Goal: Check status: Check status

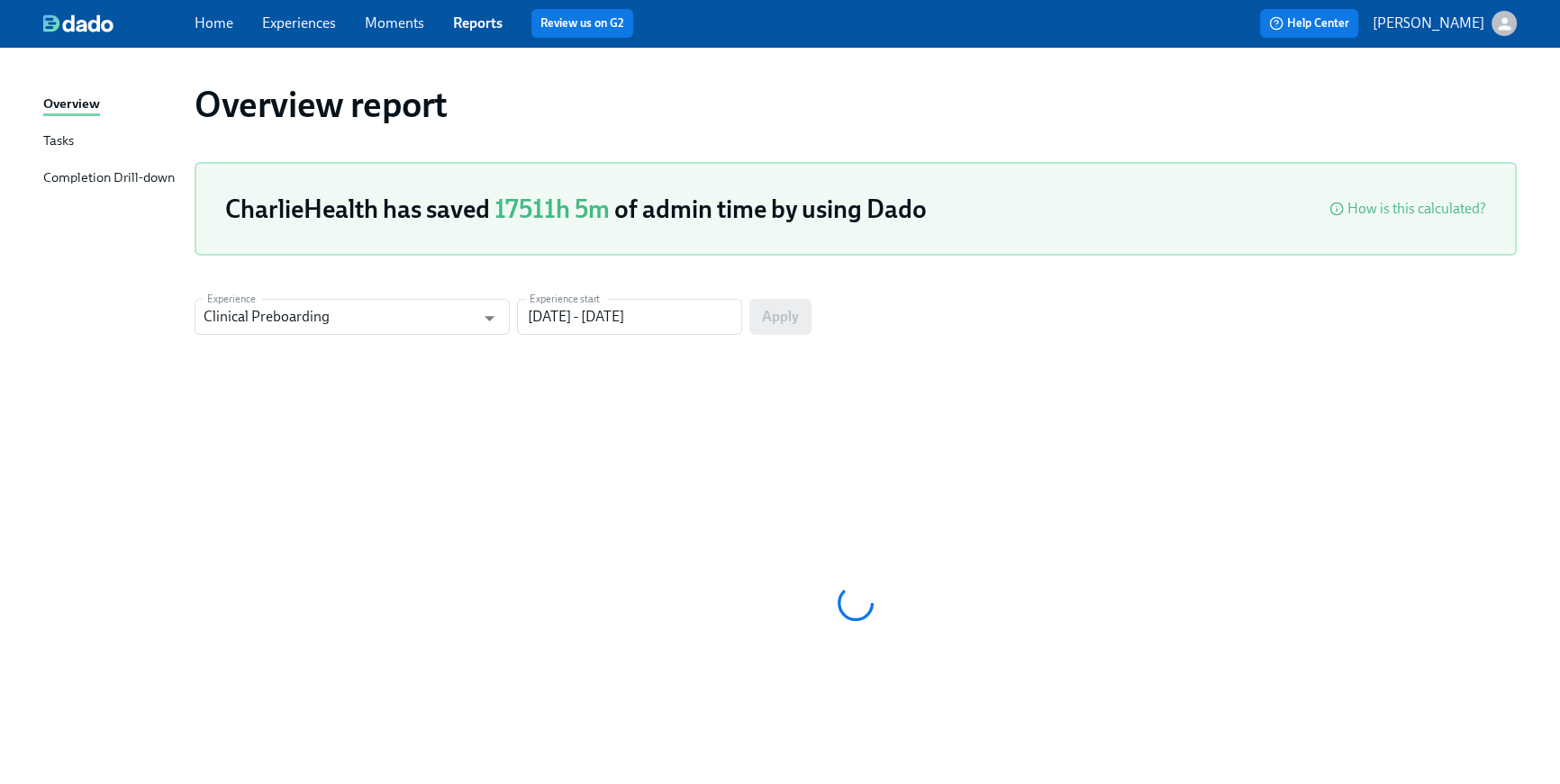
click at [193, 19] on div at bounding box center [119, 23] width 152 height 18
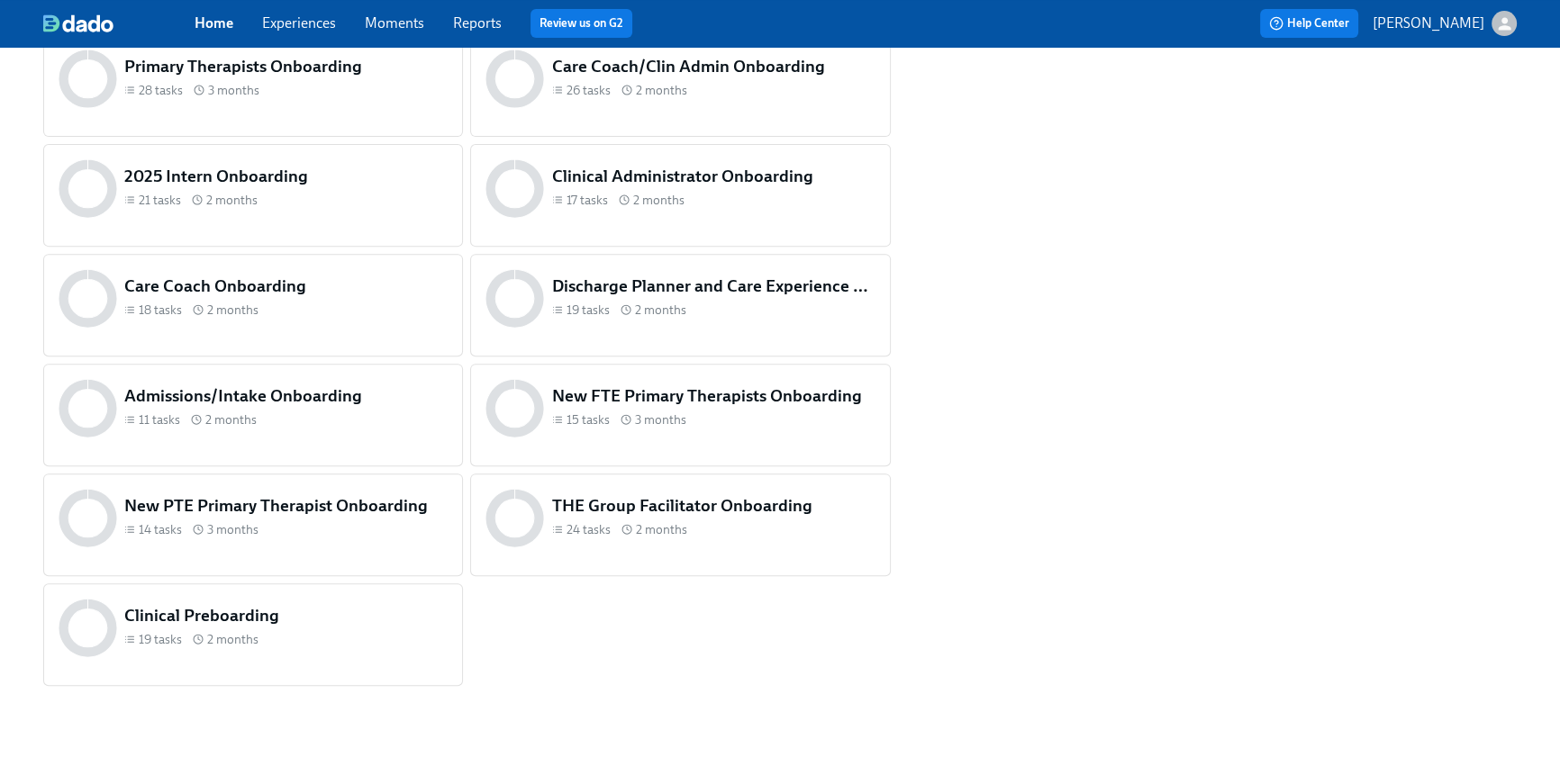
scroll to position [863, 0]
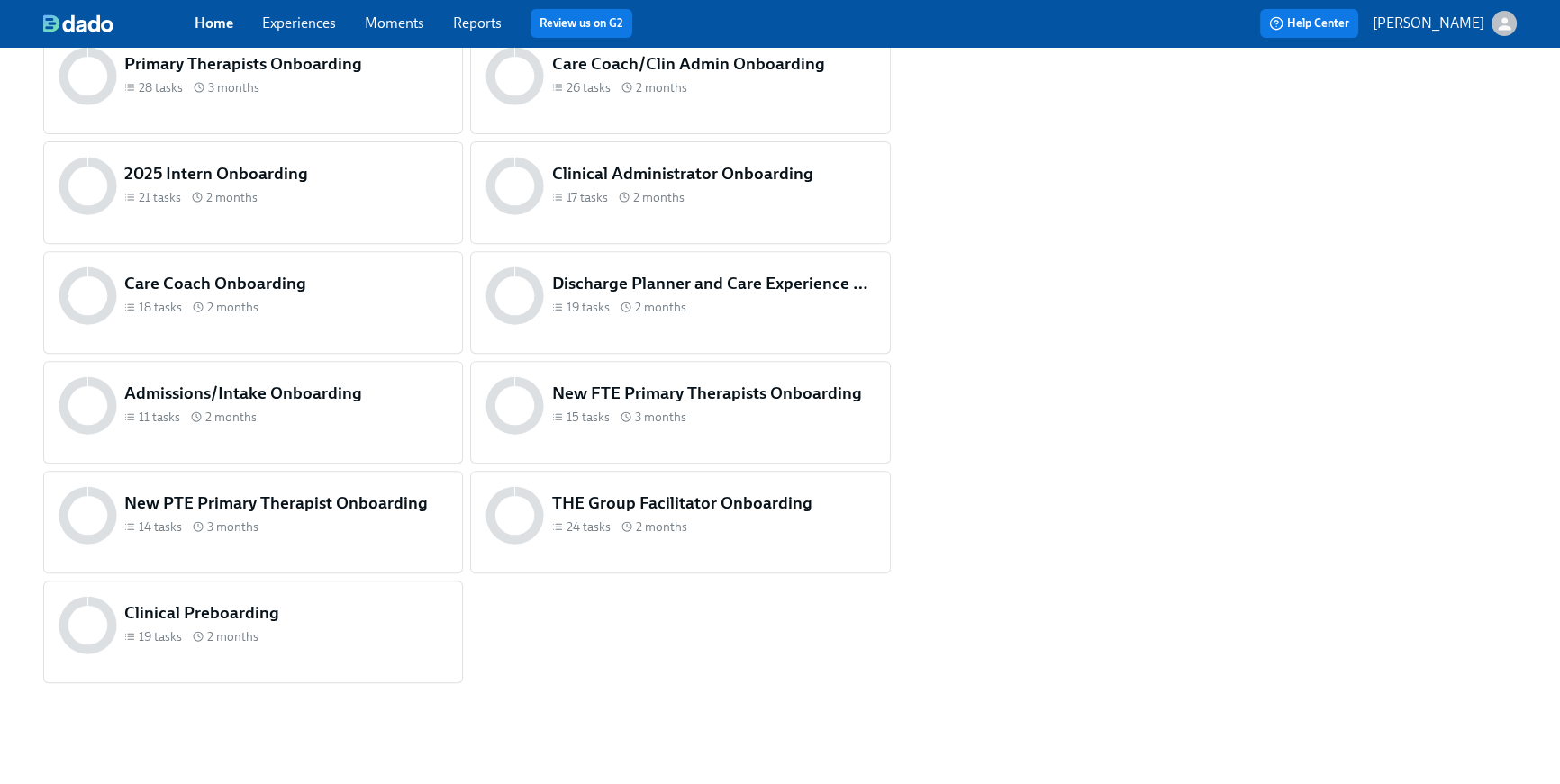
click at [370, 614] on h5 "Clinical Preboarding" at bounding box center [286, 612] width 323 height 23
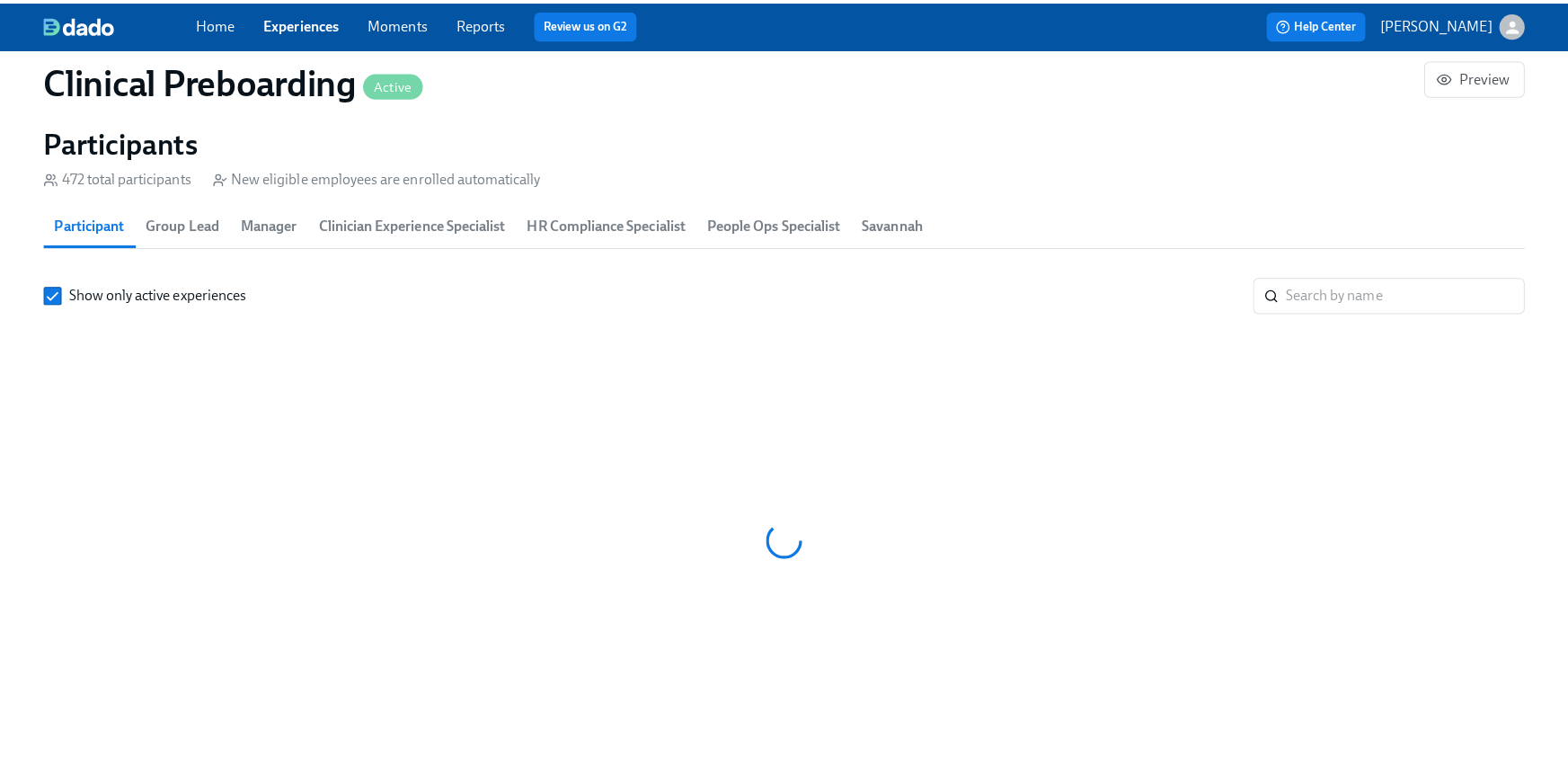
scroll to position [0, 20727]
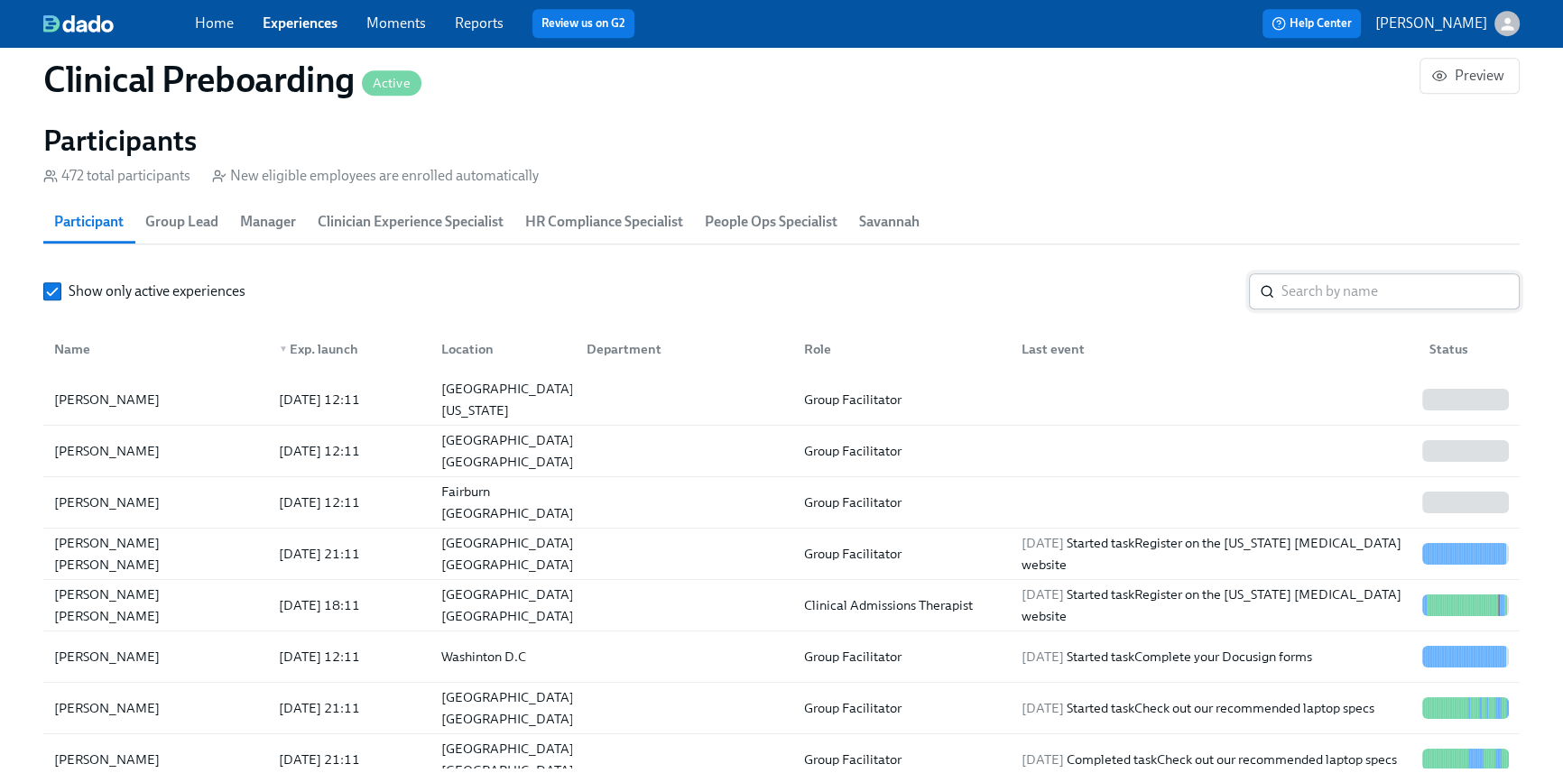
click at [1275, 306] on div "​" at bounding box center [1384, 291] width 271 height 36
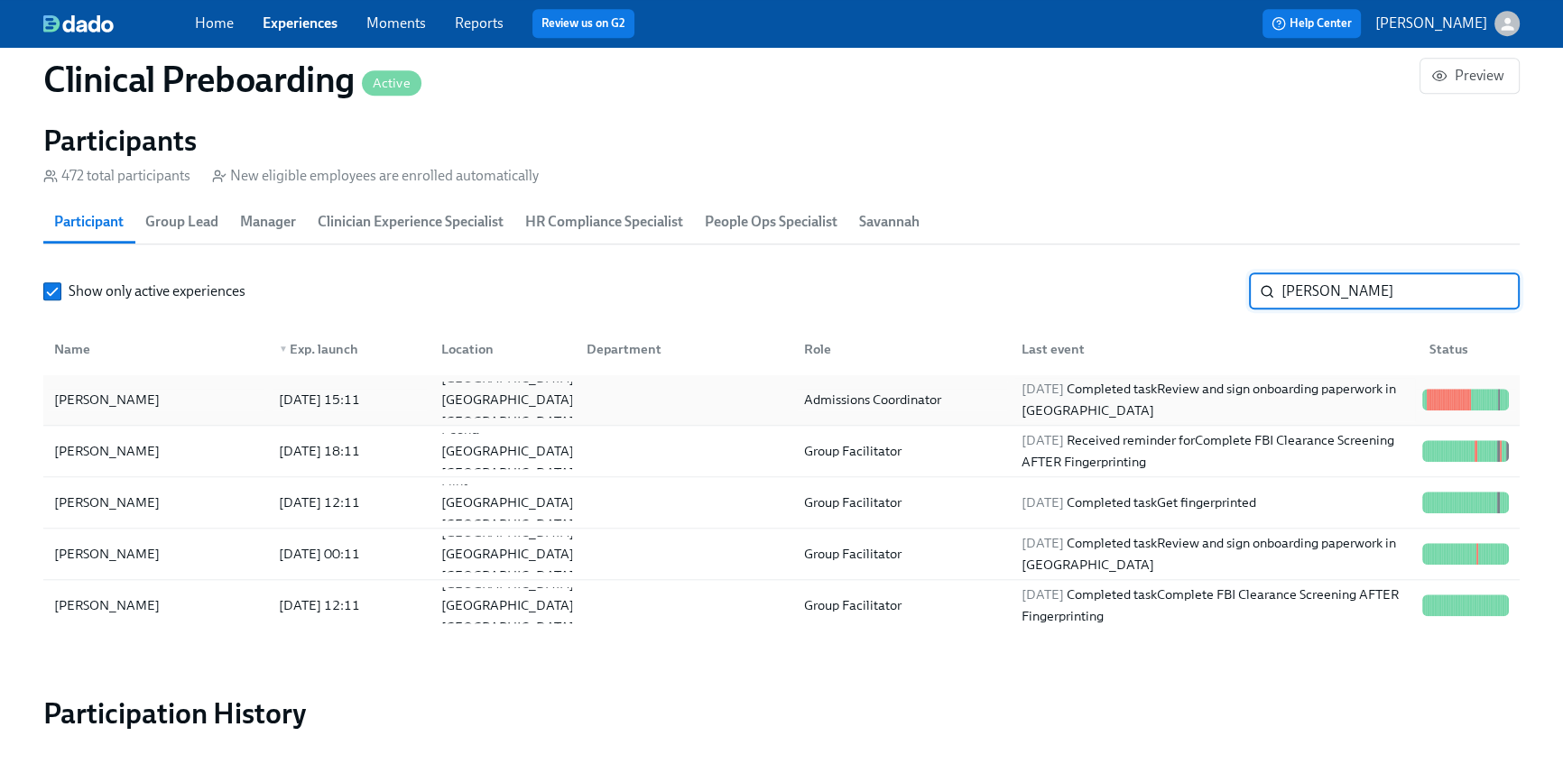
type input "[PERSON_NAME]"
click at [1064, 384] on span "[DATE]" at bounding box center [1042, 389] width 42 height 16
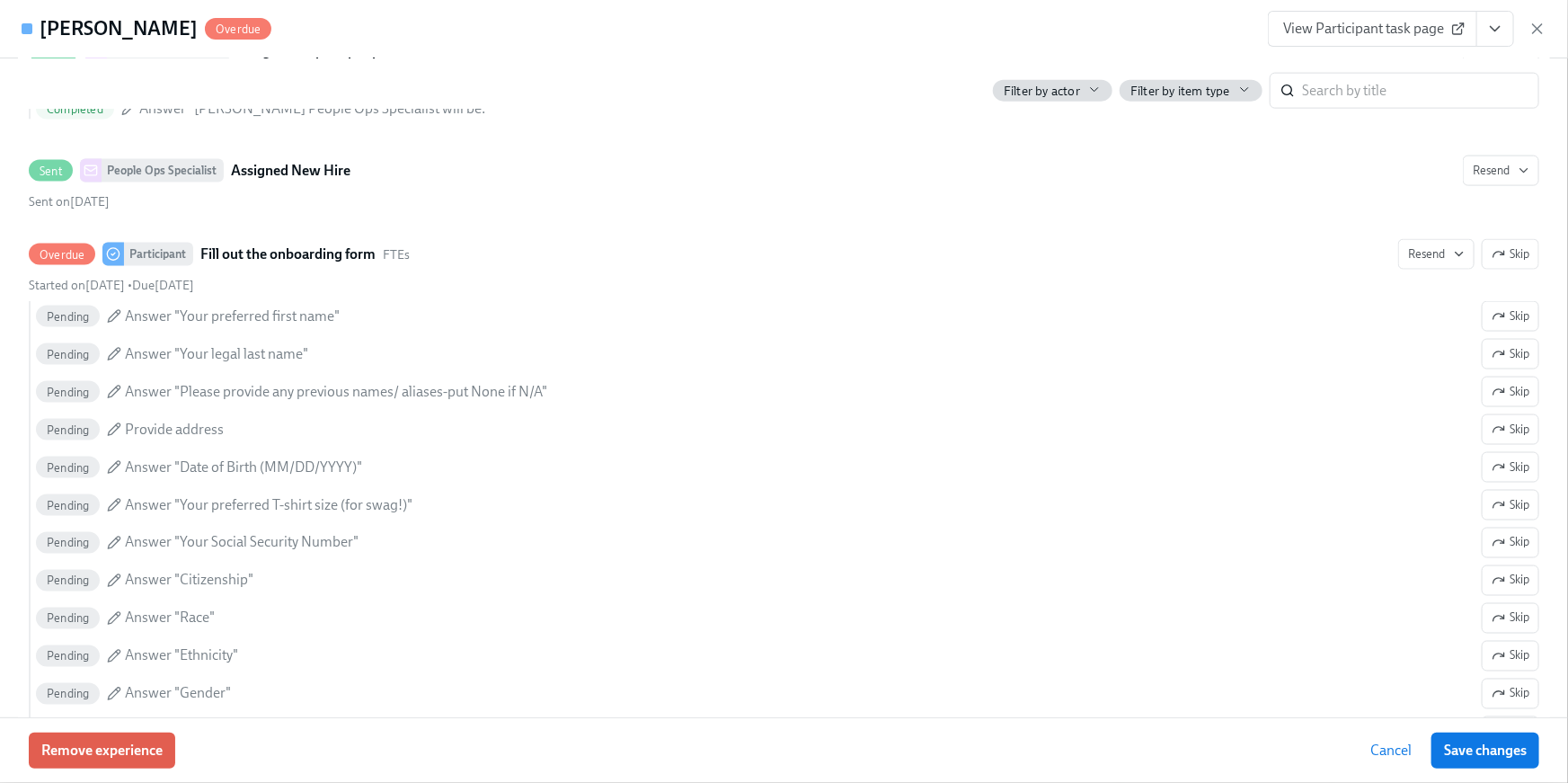
scroll to position [1269, 0]
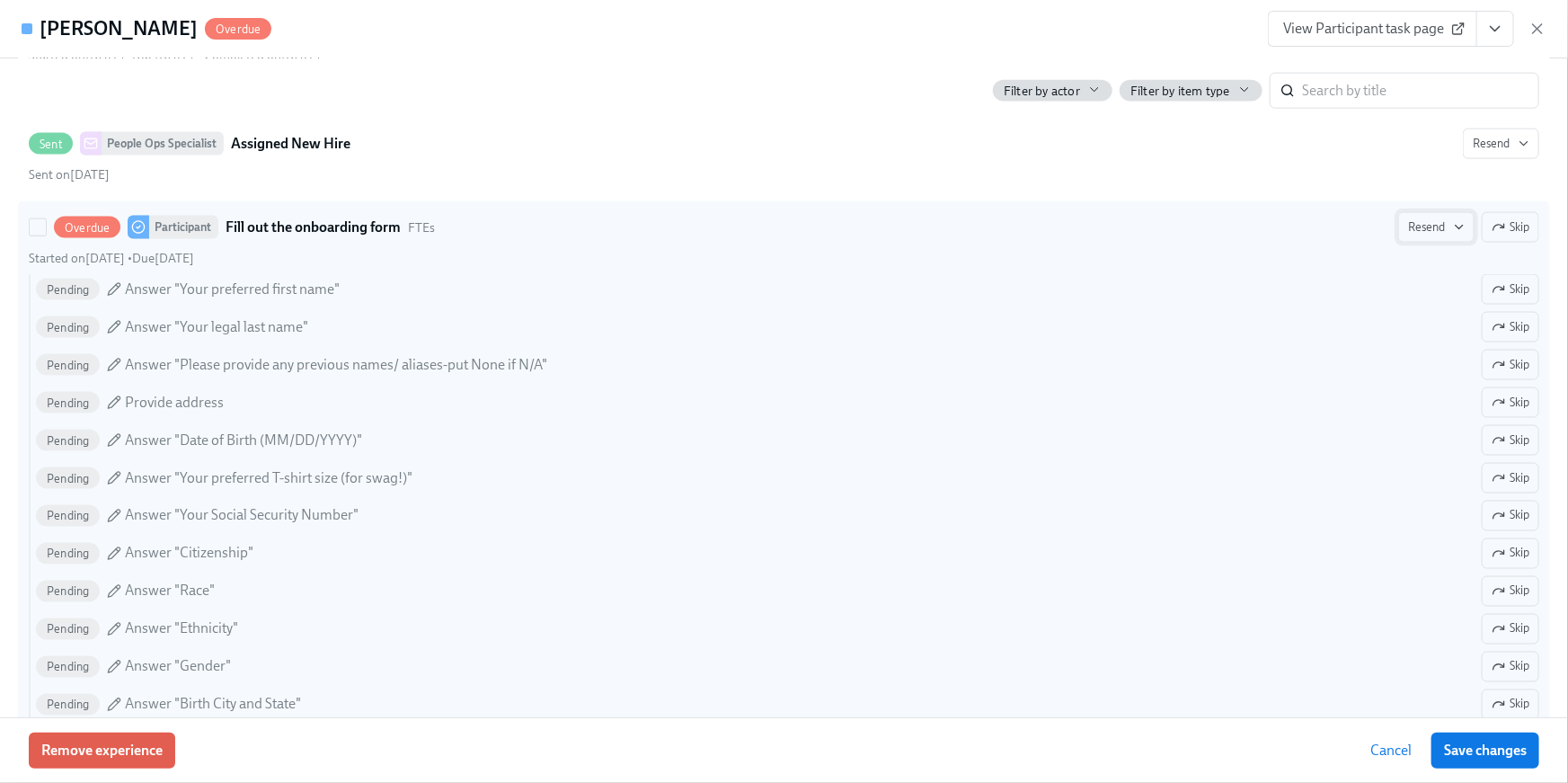
click at [1420, 220] on span "Resend" at bounding box center [1437, 227] width 57 height 18
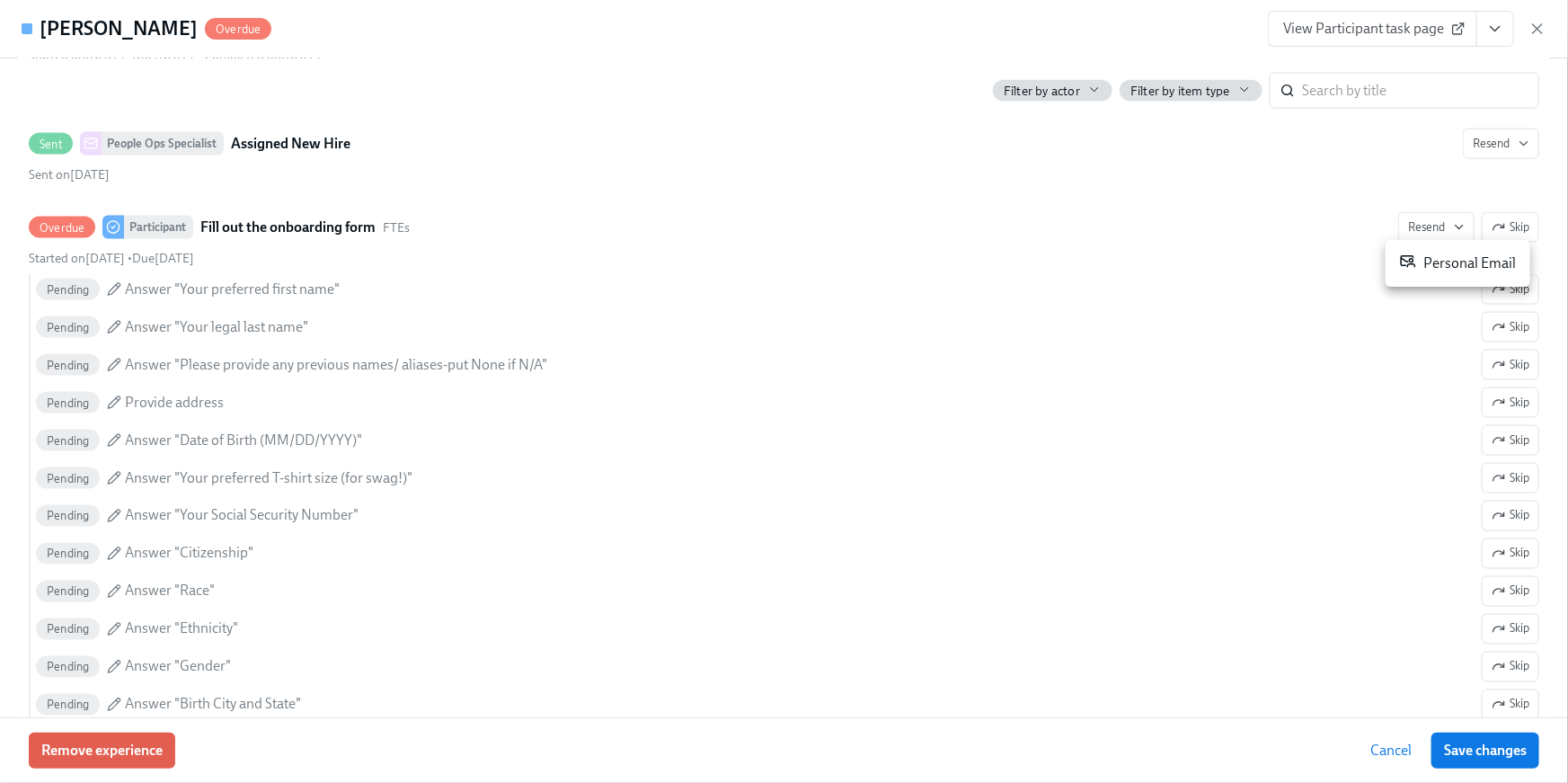
click at [1455, 273] on li "Personal Email" at bounding box center [1457, 263] width 144 height 32
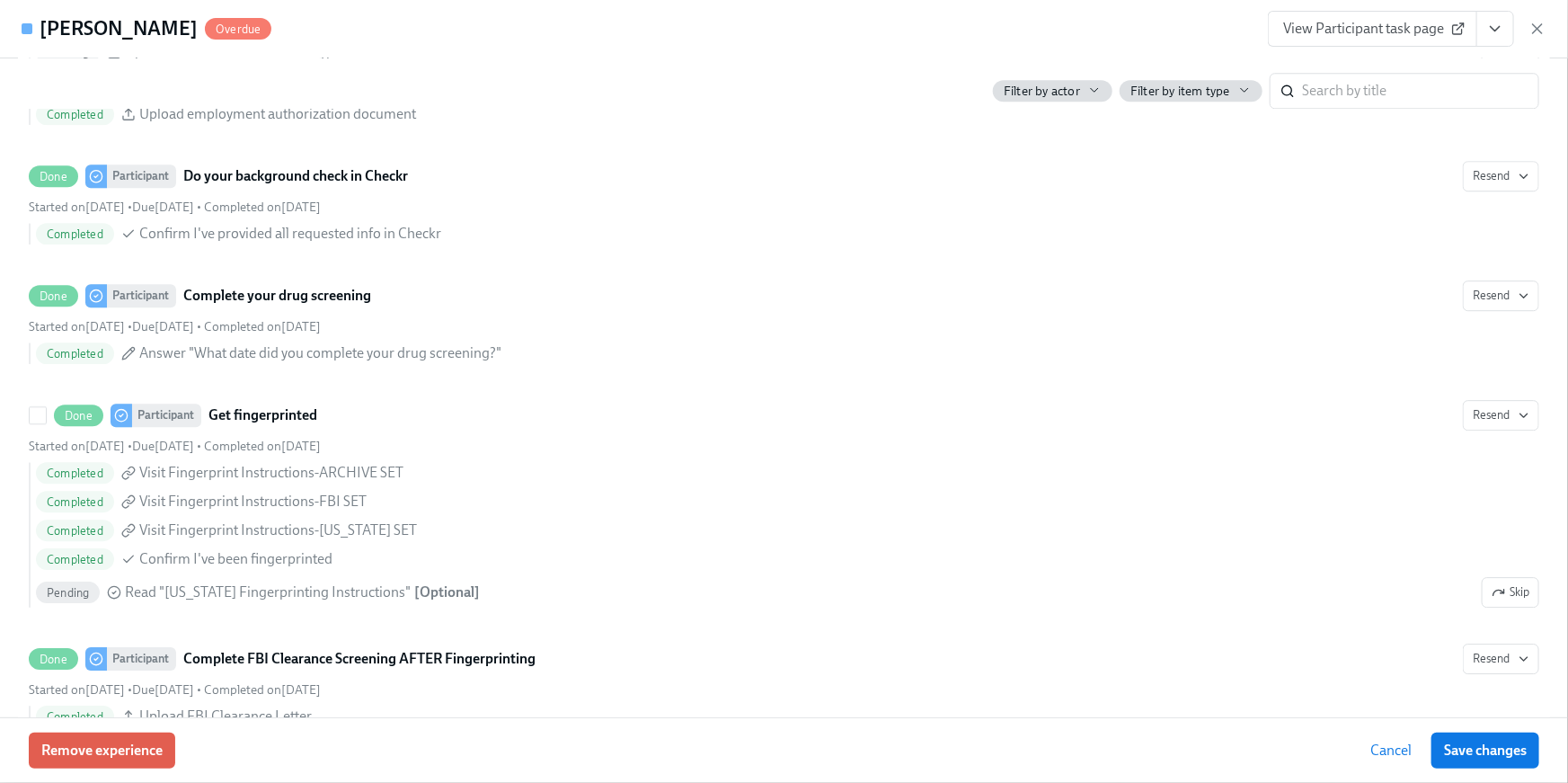
scroll to position [2509, 0]
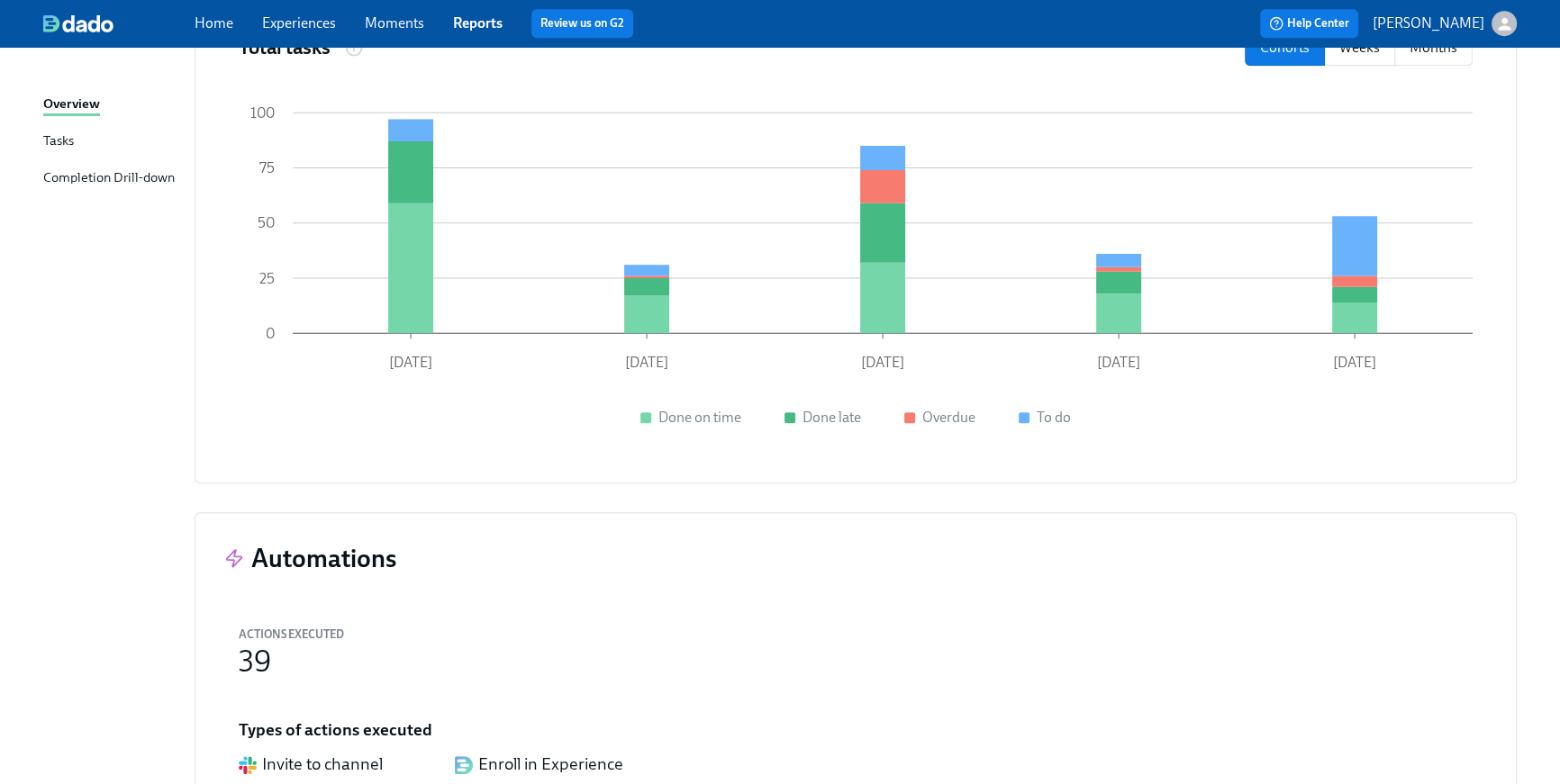
scroll to position [1854, 0]
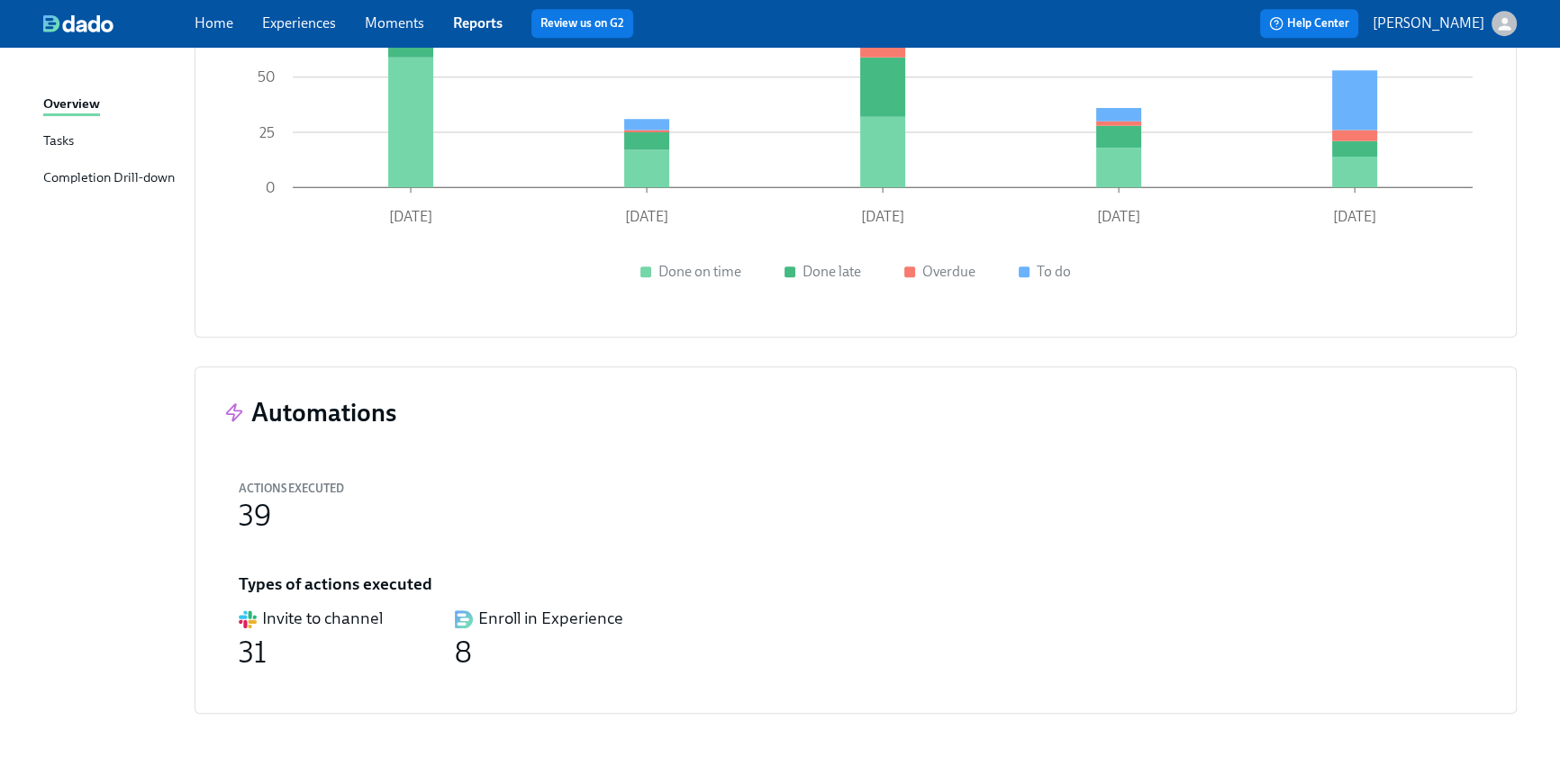
click at [222, 23] on link "Home" at bounding box center [214, 22] width 39 height 17
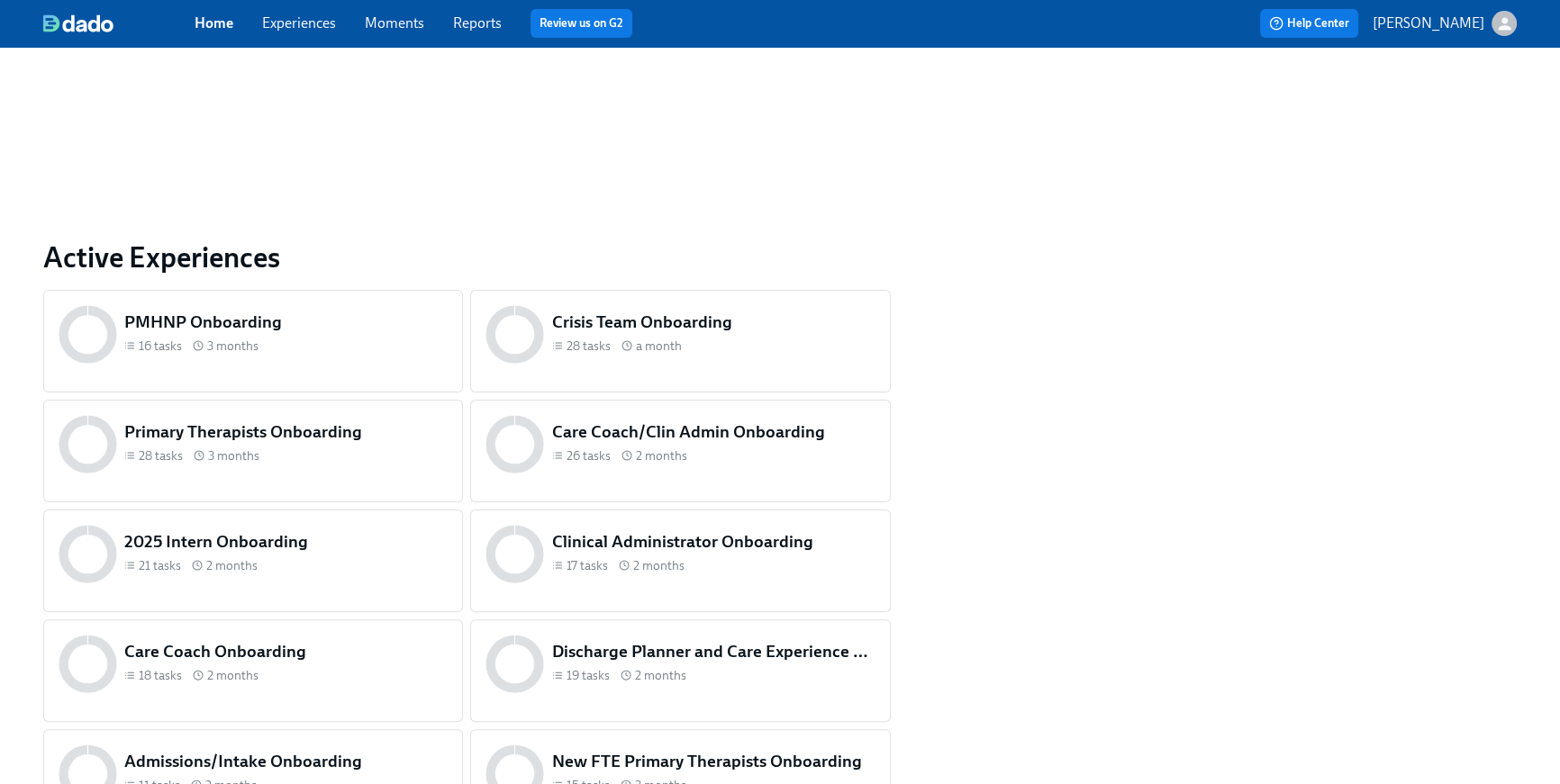
scroll to position [863, 0]
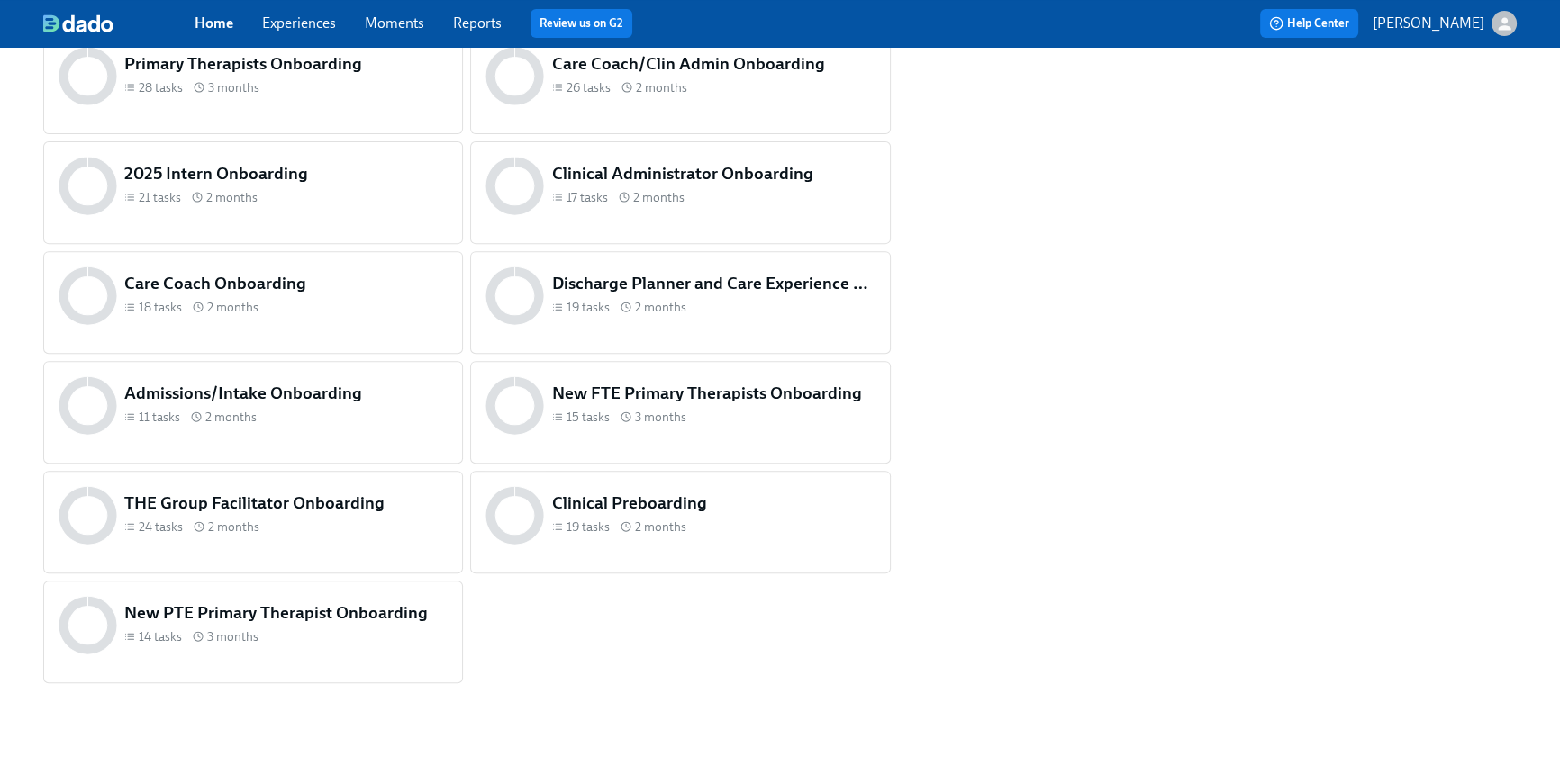
click at [585, 551] on div "Clinical Preboarding 19 tasks 2 months" at bounding box center [680, 522] width 419 height 103
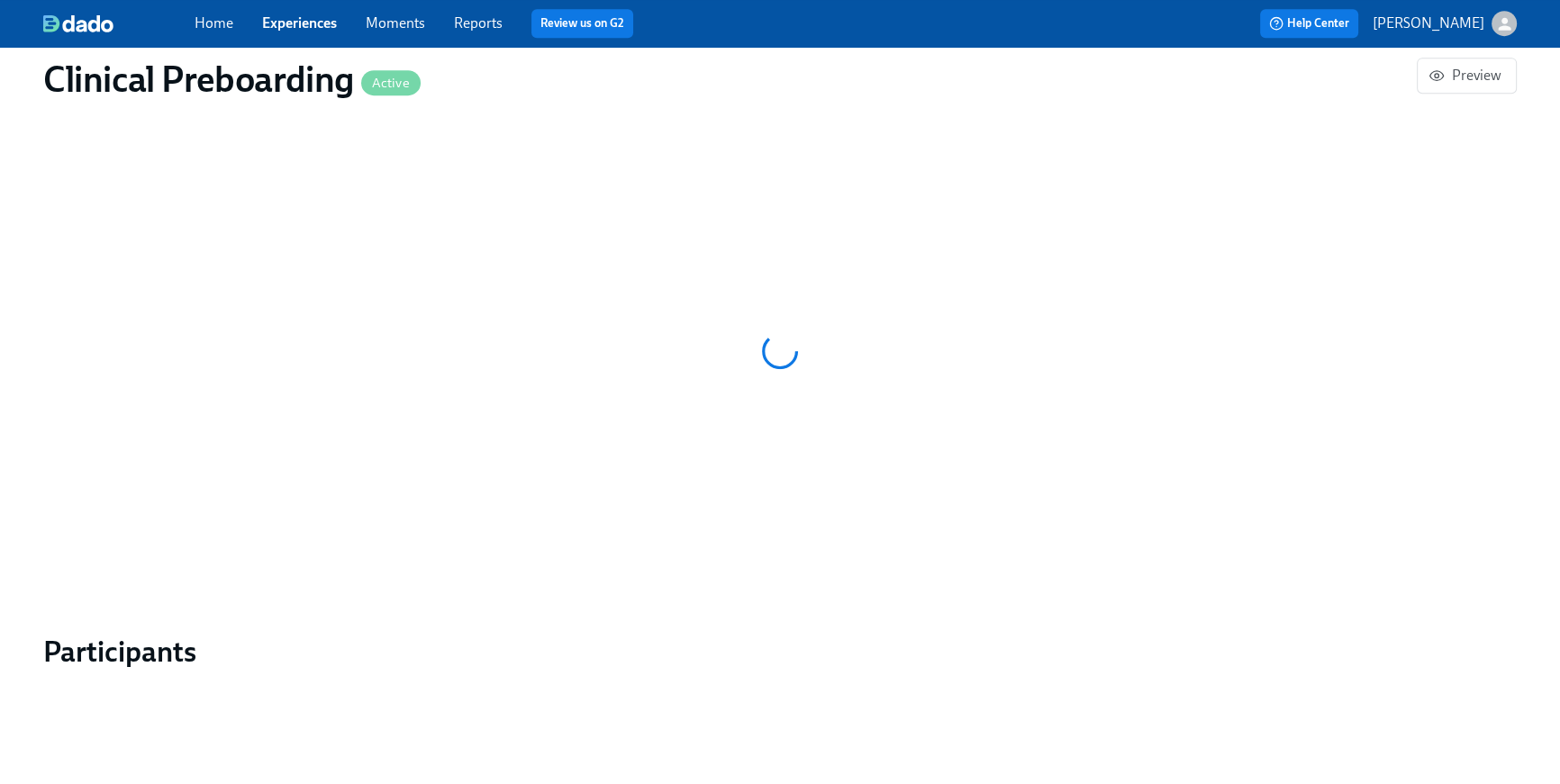
scroll to position [1557, 0]
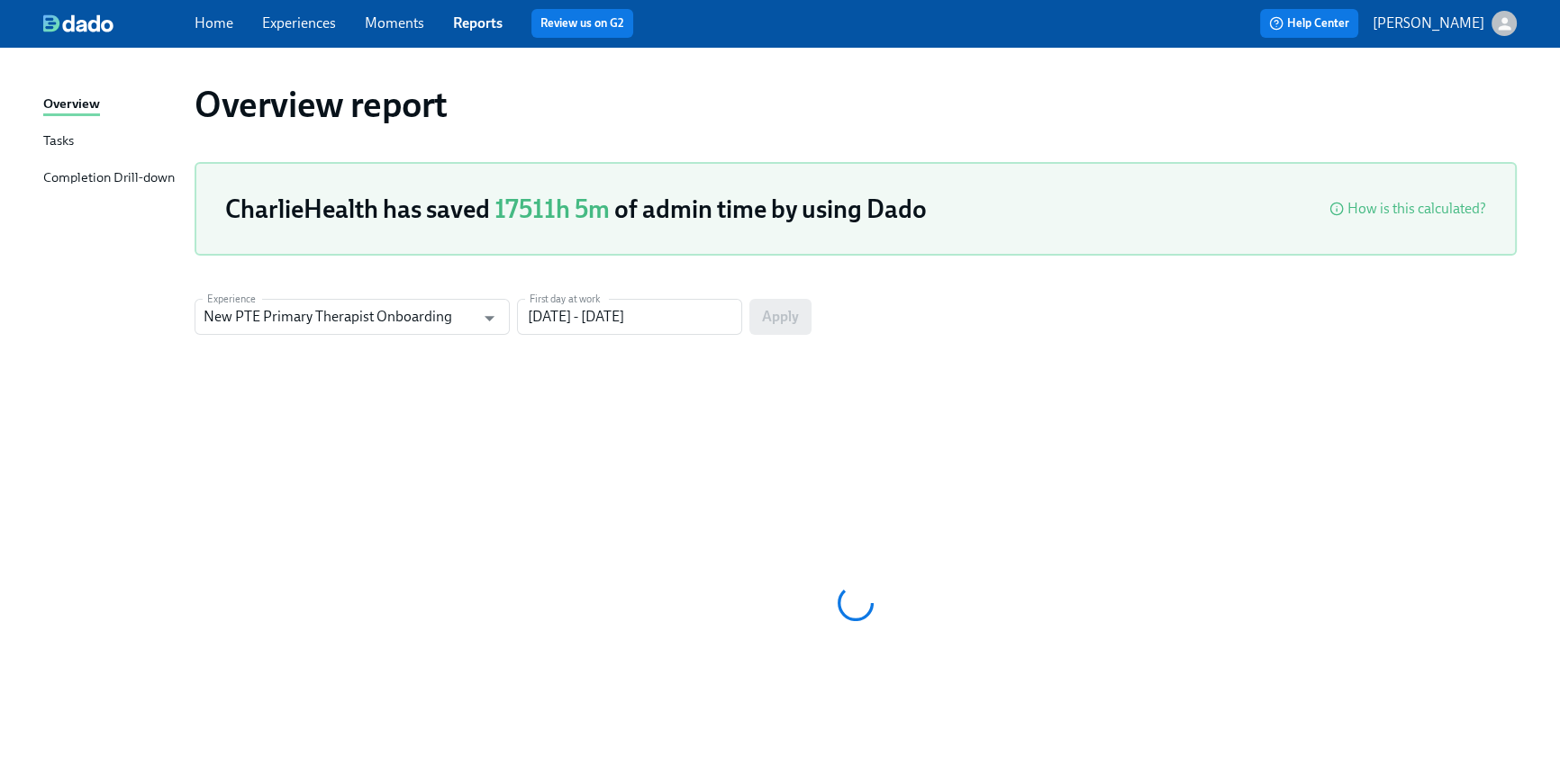
click at [221, 22] on link "Home" at bounding box center [214, 22] width 39 height 17
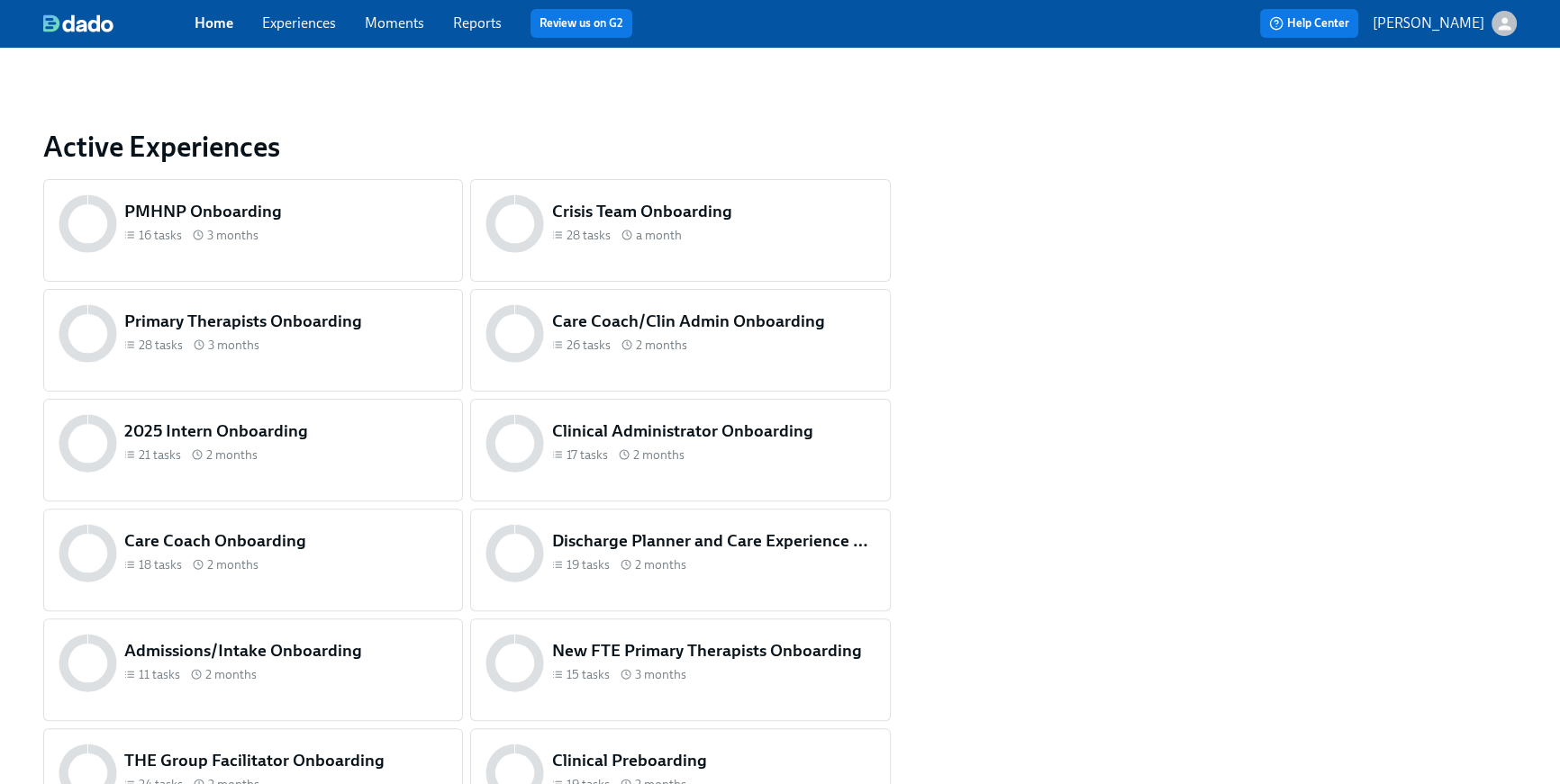
scroll to position [863, 0]
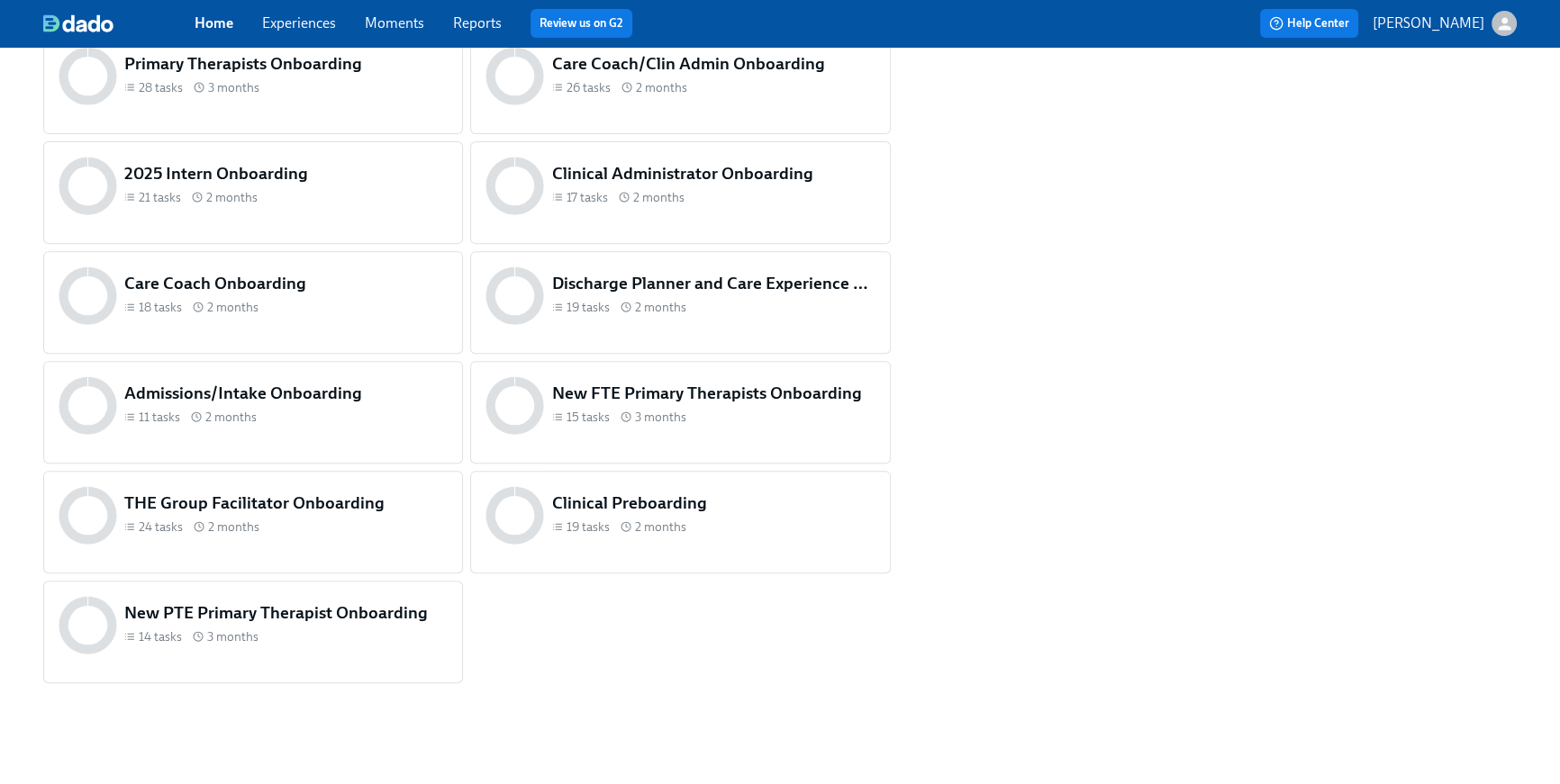
click at [629, 552] on div "Clinical Preboarding 19 tasks 2 months" at bounding box center [680, 522] width 419 height 103
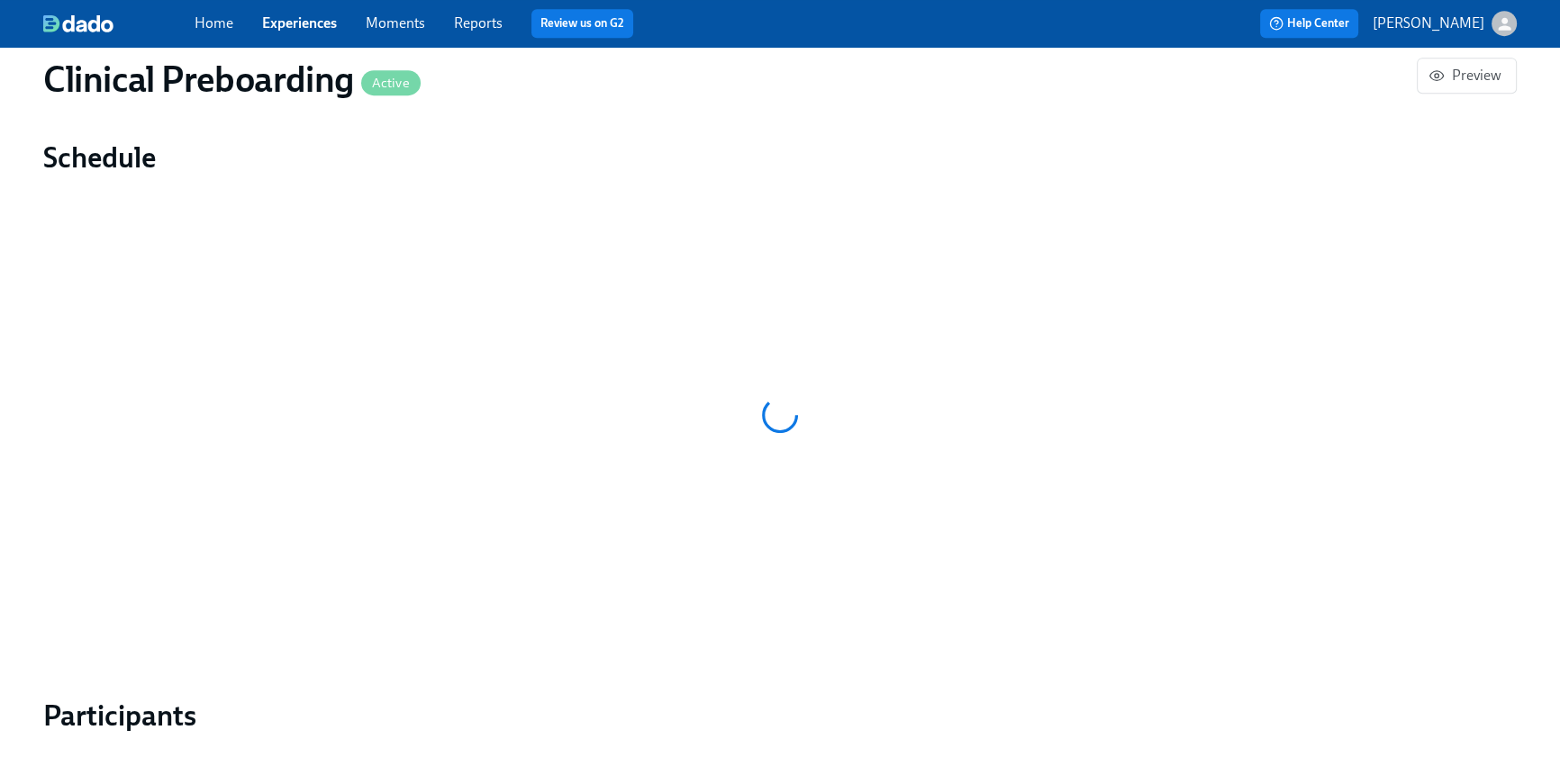
scroll to position [1620, 0]
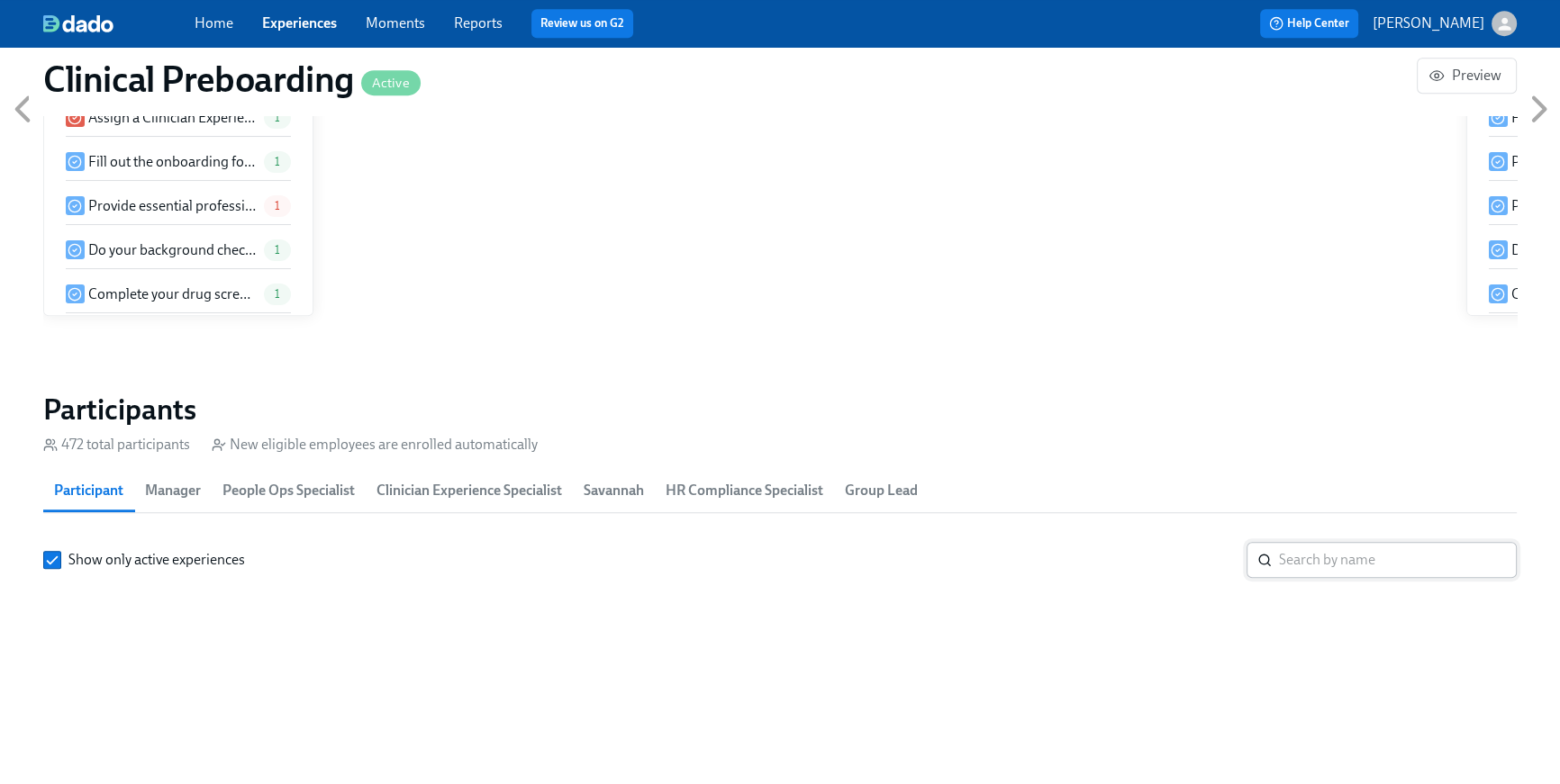
click at [1341, 542] on input "search" at bounding box center [1397, 560] width 238 height 36
click at [1337, 542] on input "search" at bounding box center [1397, 560] width 238 height 36
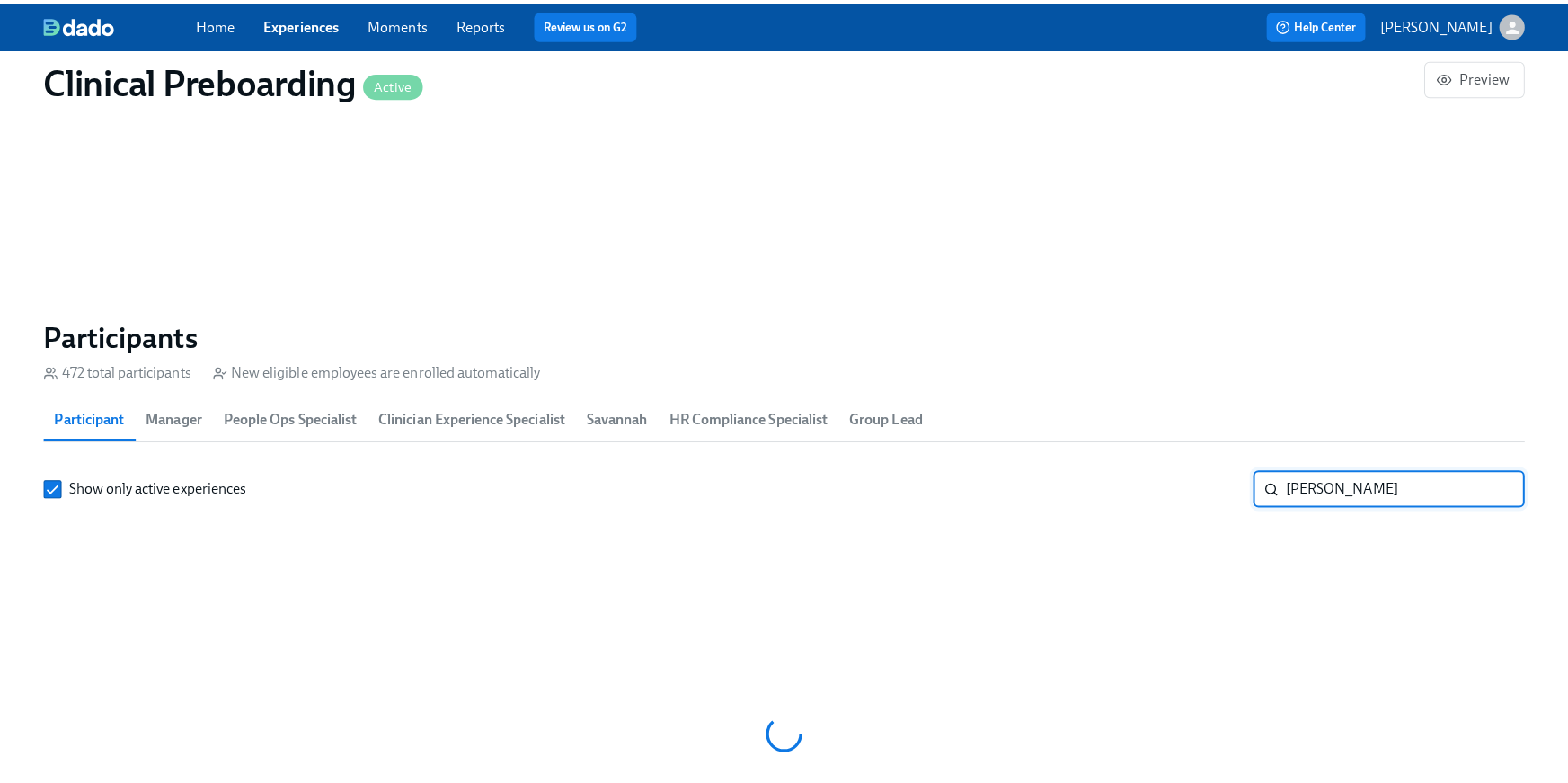
scroll to position [0, 21806]
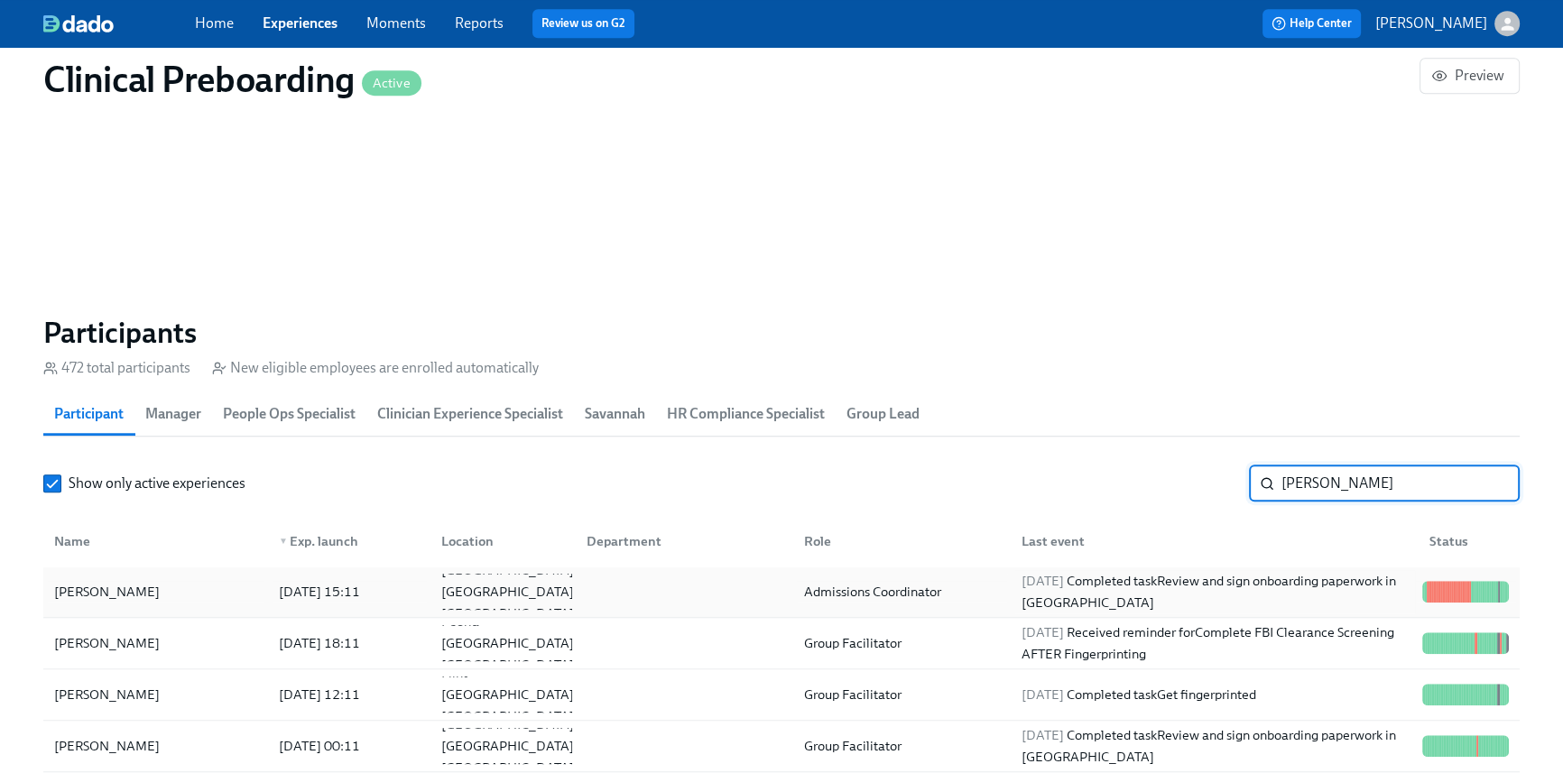
type input "[PERSON_NAME]"
click at [1224, 577] on div "2025/09/15 Completed task Review and sign onboarding paperwork in UKG" at bounding box center [1214, 591] width 401 height 43
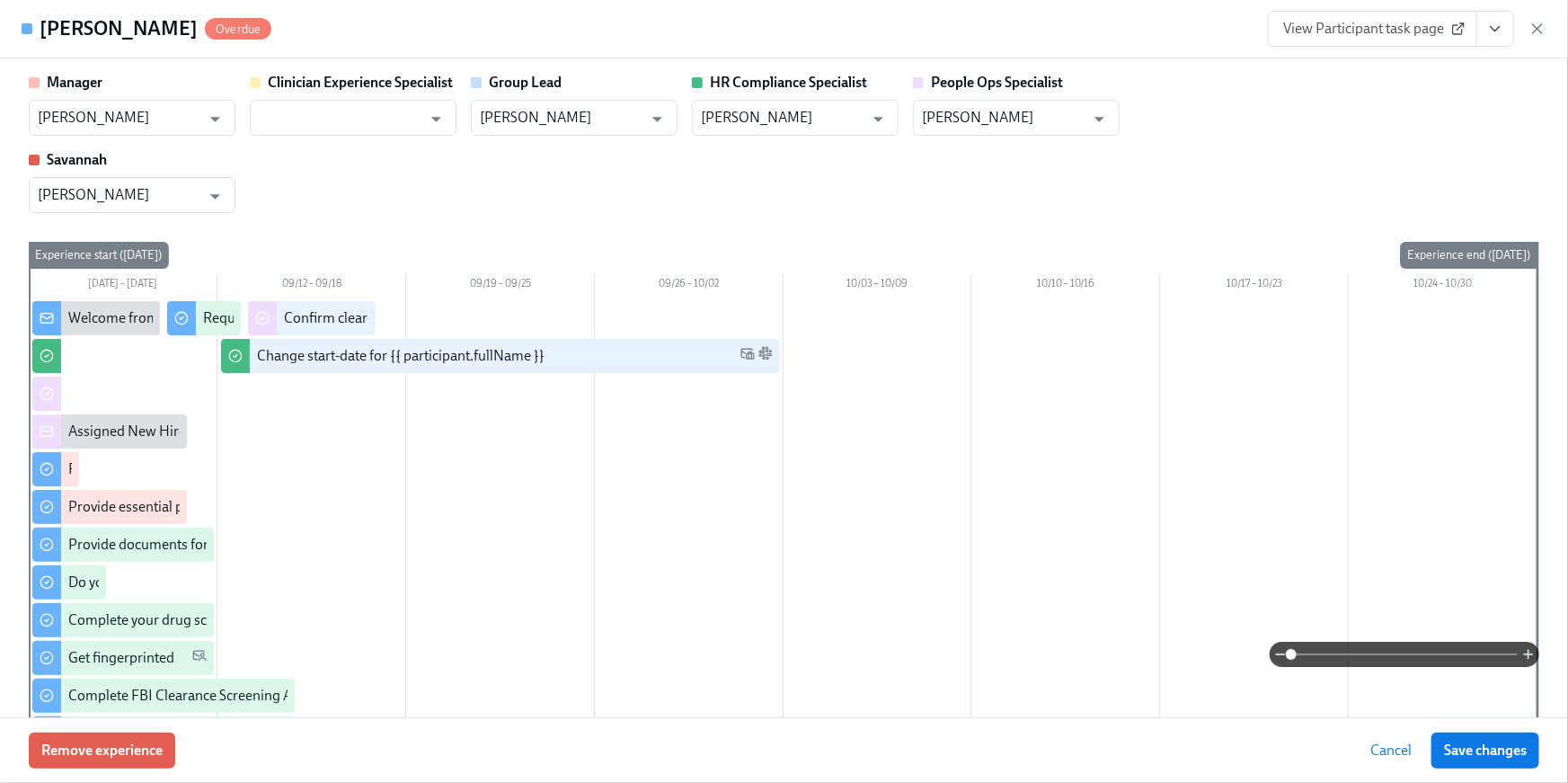
click at [1431, 40] on link "View Participant task page" at bounding box center [1373, 29] width 209 height 36
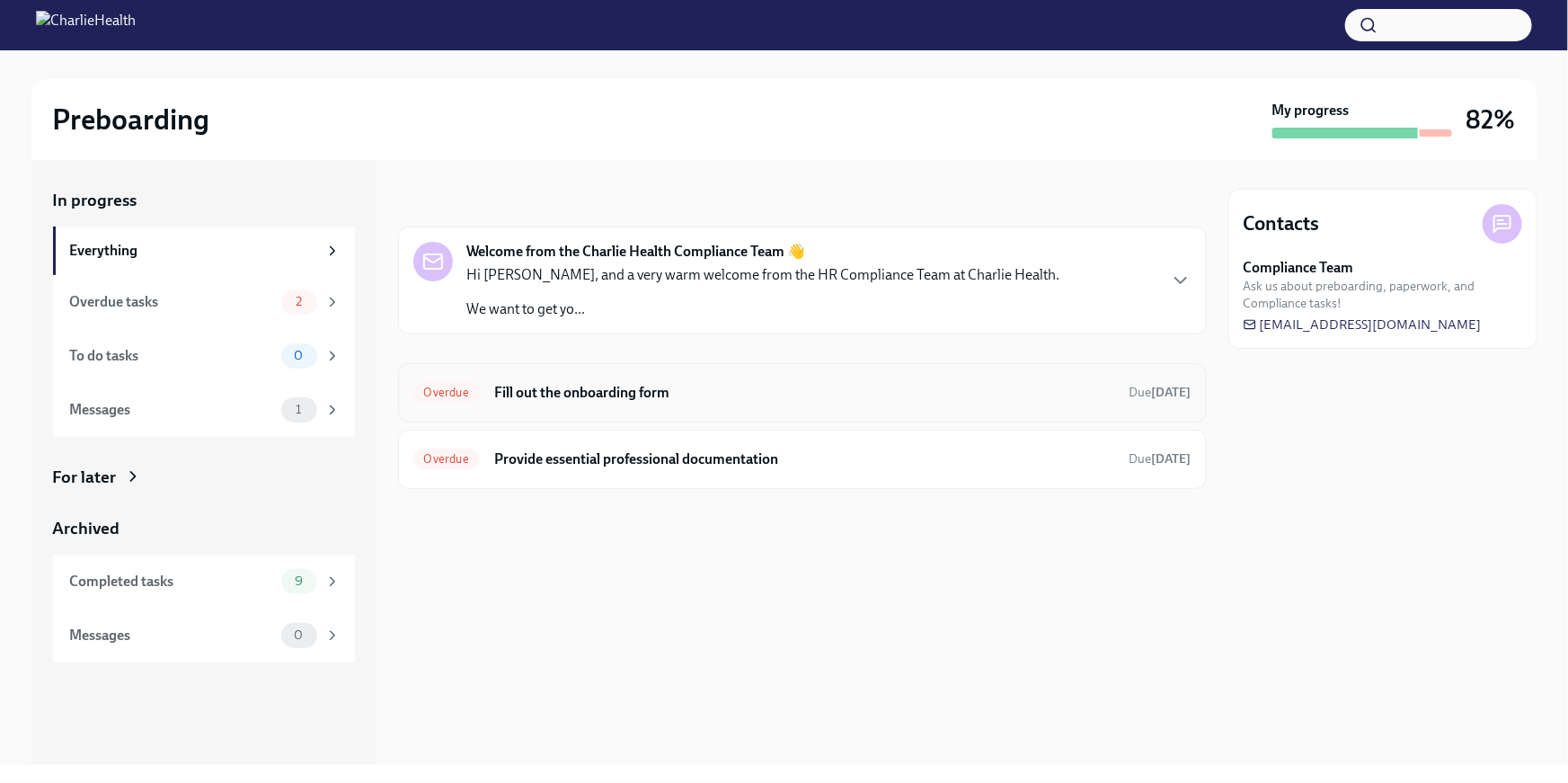
click at [714, 379] on div "Overdue Fill out the onboarding form Due [DATE]" at bounding box center [802, 392] width 778 height 29
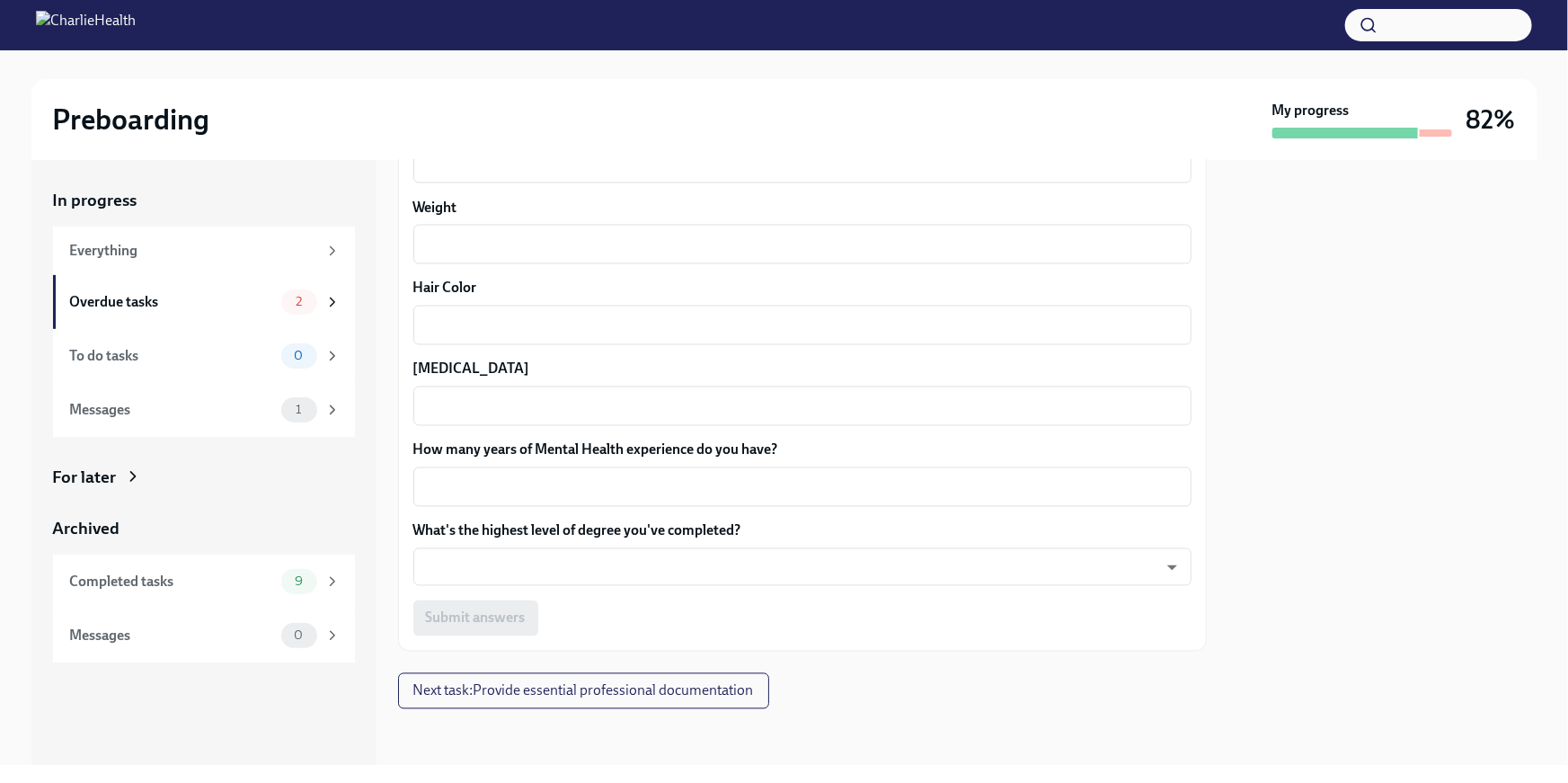
scroll to position [1624, 0]
